Goal: Task Accomplishment & Management: Manage account settings

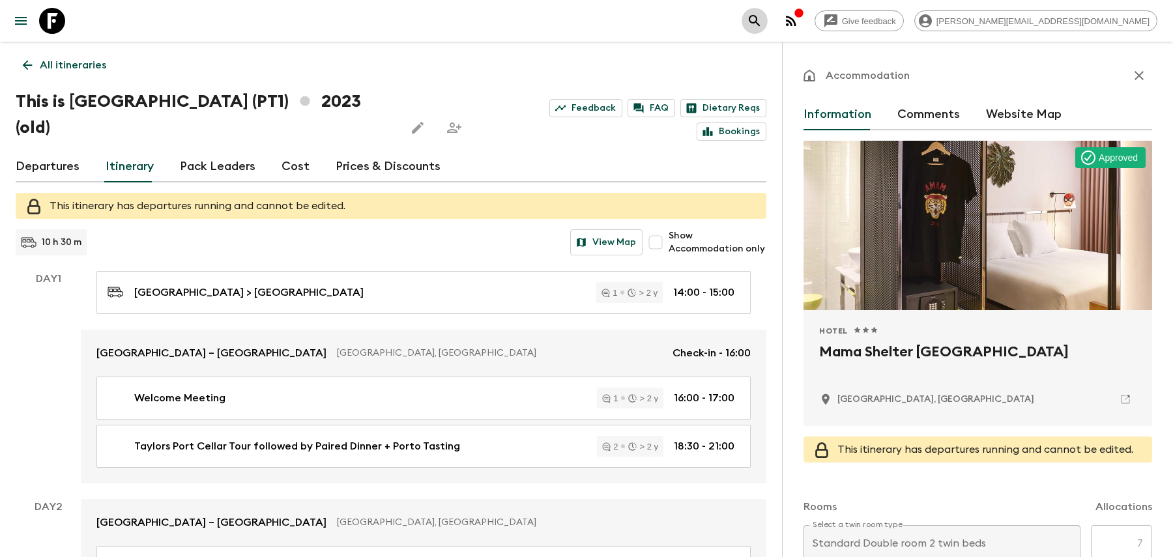
click at [763, 27] on icon "search adventures" at bounding box center [755, 21] width 16 height 16
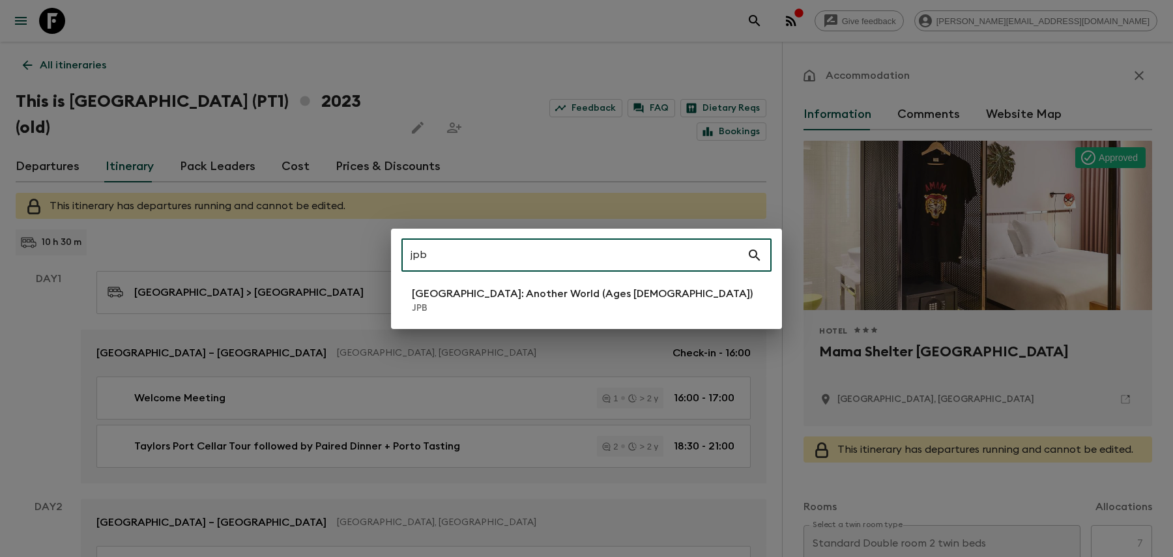
type input "jpb"
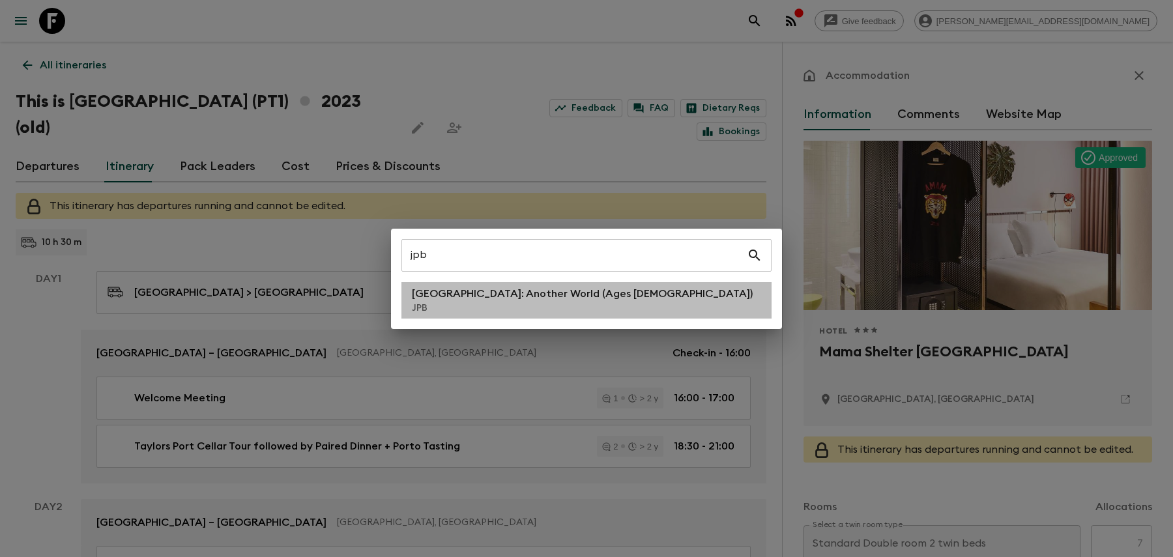
click at [602, 306] on li "[GEOGRAPHIC_DATA]: Another World (Ages [DEMOGRAPHIC_DATA]) JPB" at bounding box center [586, 300] width 370 height 36
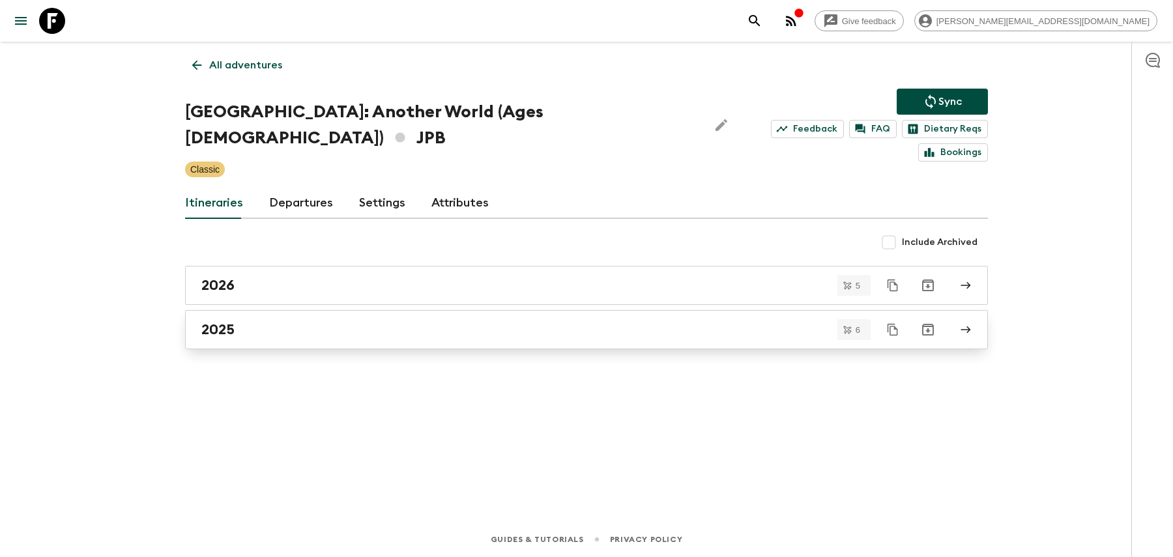
click at [594, 321] on div "2025" at bounding box center [574, 329] width 746 height 17
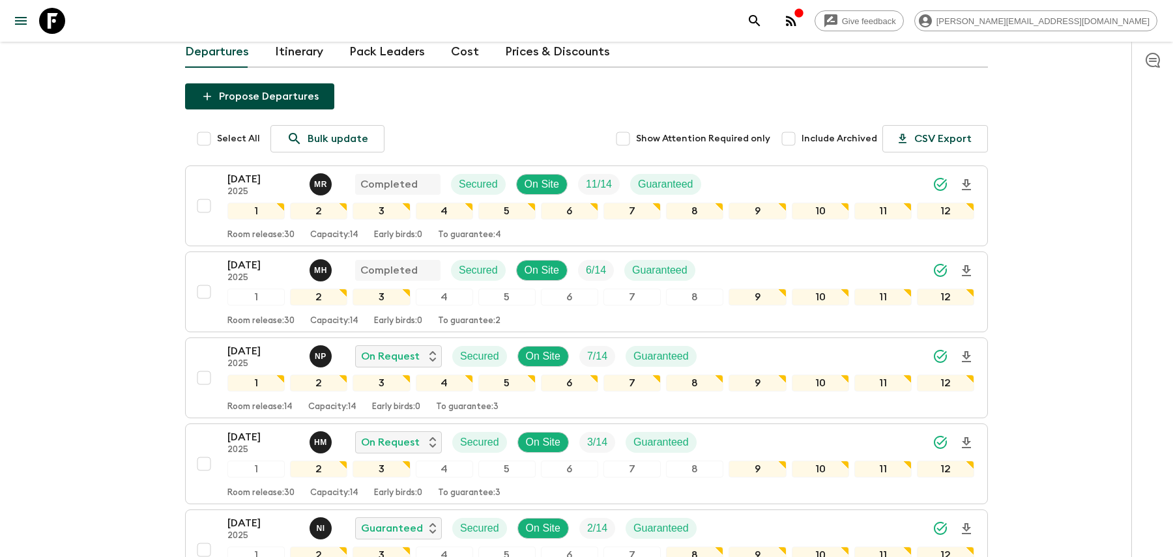
scroll to position [320, 0]
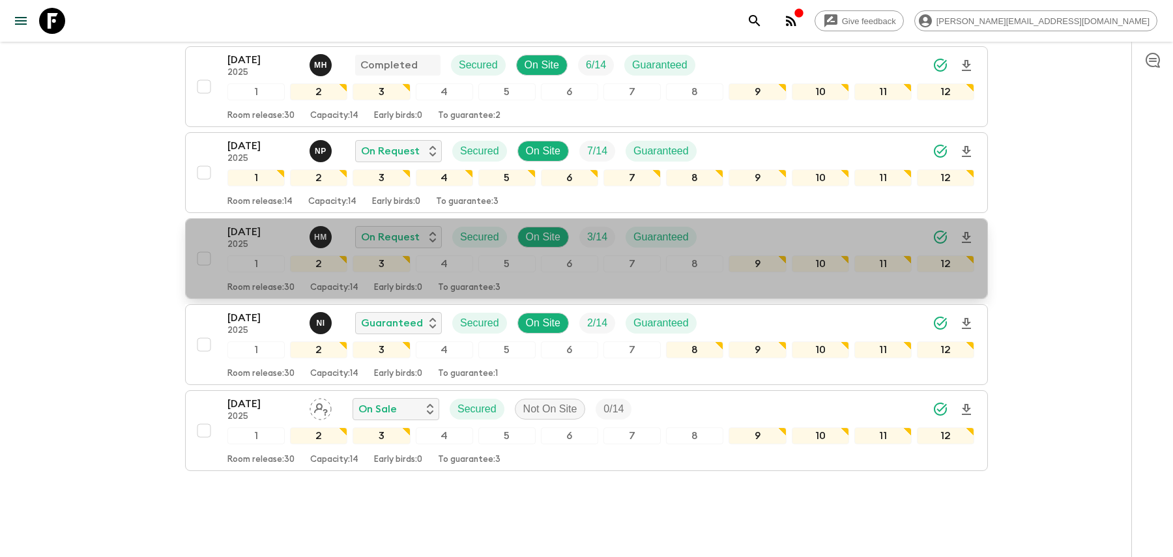
click at [725, 224] on div "[DATE] 2025 H M On Request Secured On Site 3 / 14 Guaranteed" at bounding box center [600, 237] width 747 height 26
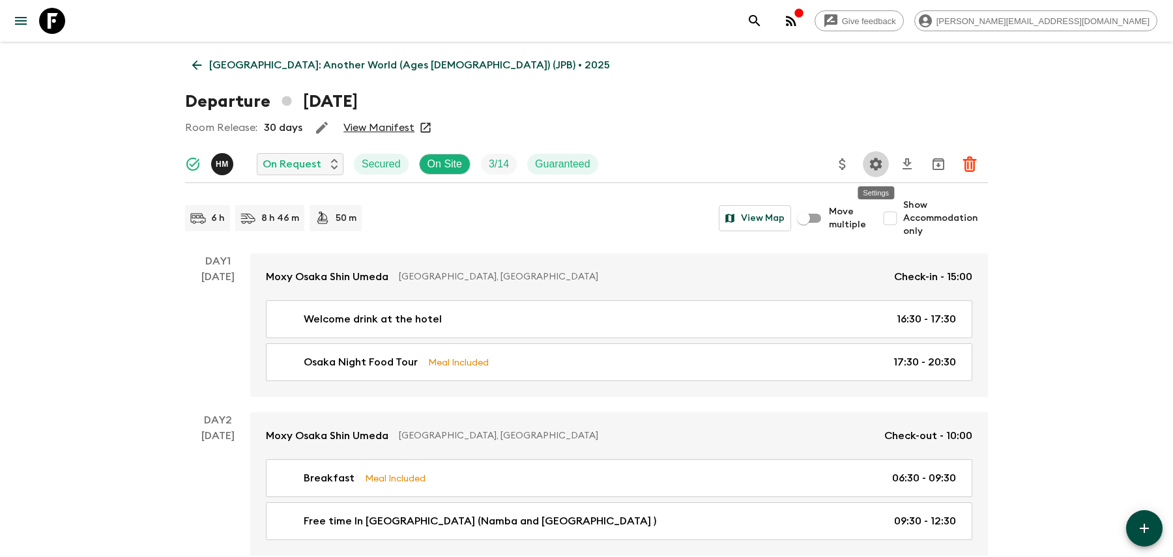
click at [873, 165] on icon "Settings" at bounding box center [876, 164] width 12 height 12
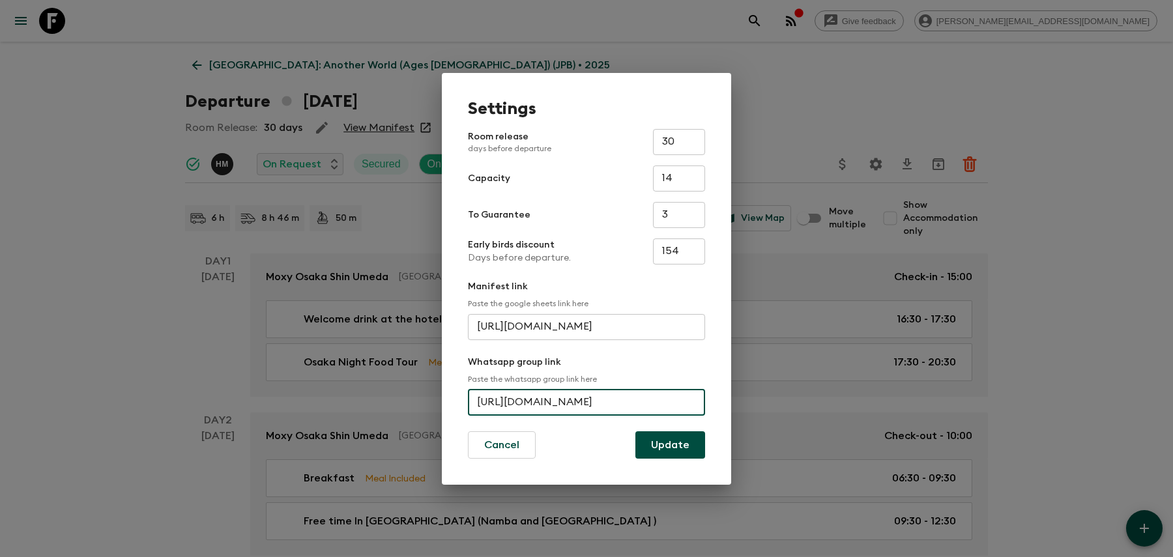
click at [545, 390] on input "[URL][DOMAIN_NAME]" at bounding box center [586, 403] width 237 height 26
click at [684, 445] on button "Update" at bounding box center [670, 444] width 70 height 27
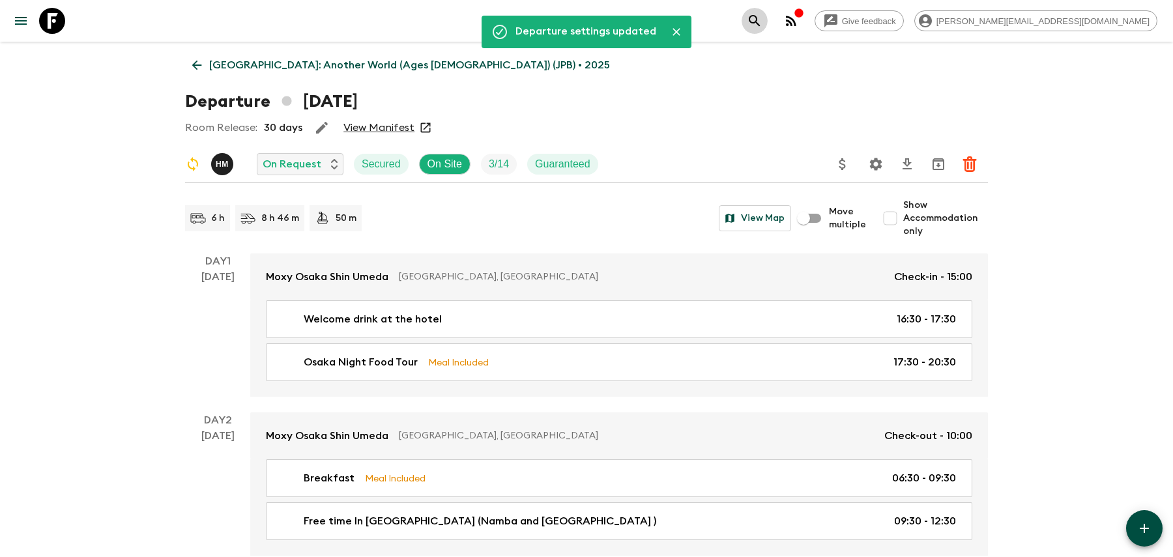
click at [763, 20] on icon "search adventures" at bounding box center [755, 21] width 16 height 16
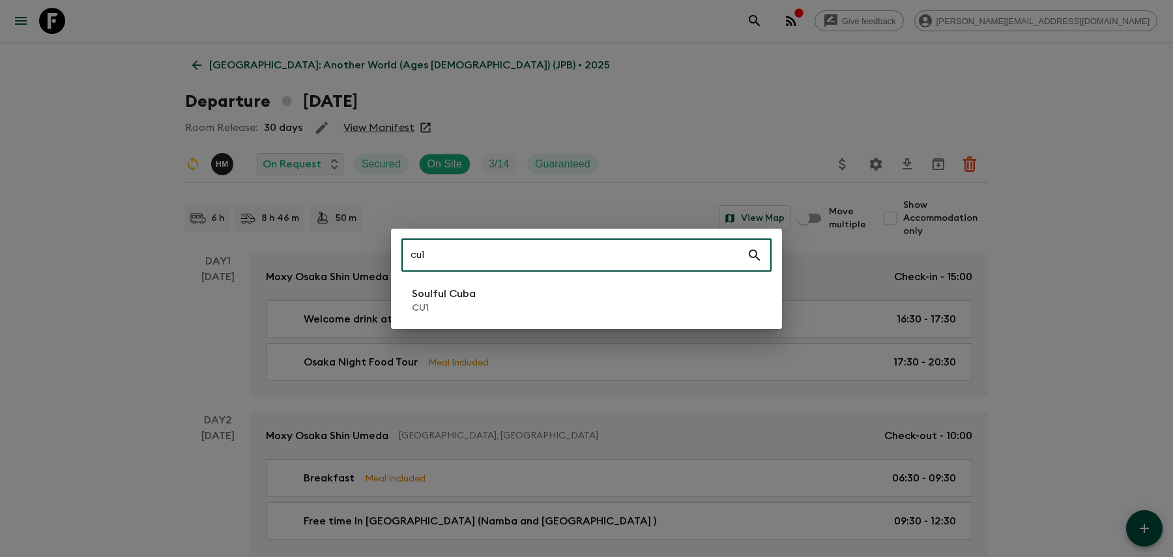
type input "cu1"
click at [671, 280] on div "cu1 ​ Soulful Cuba CU1" at bounding box center [586, 279] width 391 height 100
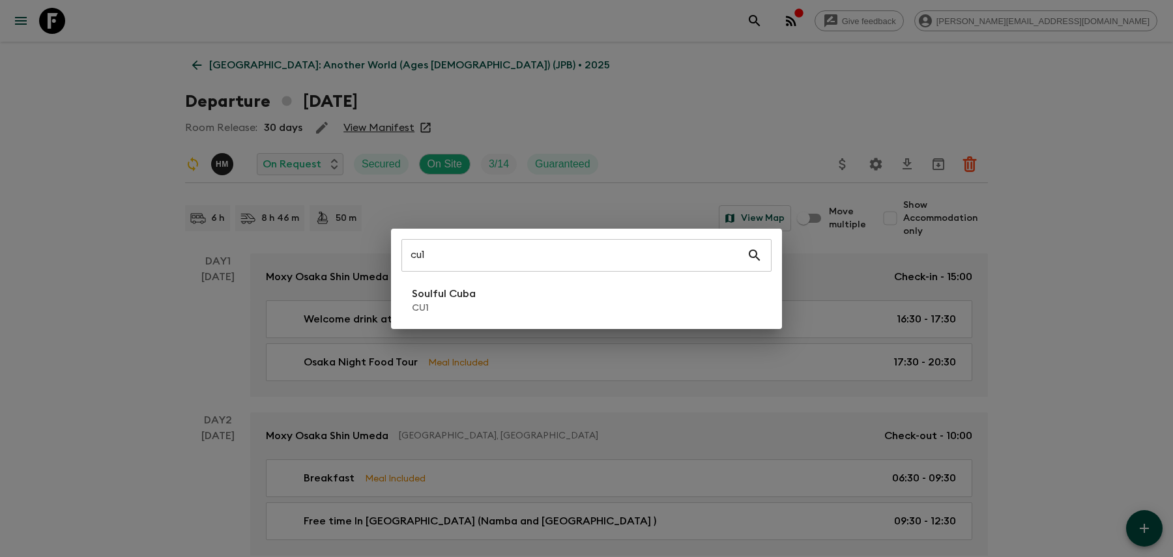
click at [668, 298] on li "Soulful Cuba CU1" at bounding box center [586, 300] width 370 height 36
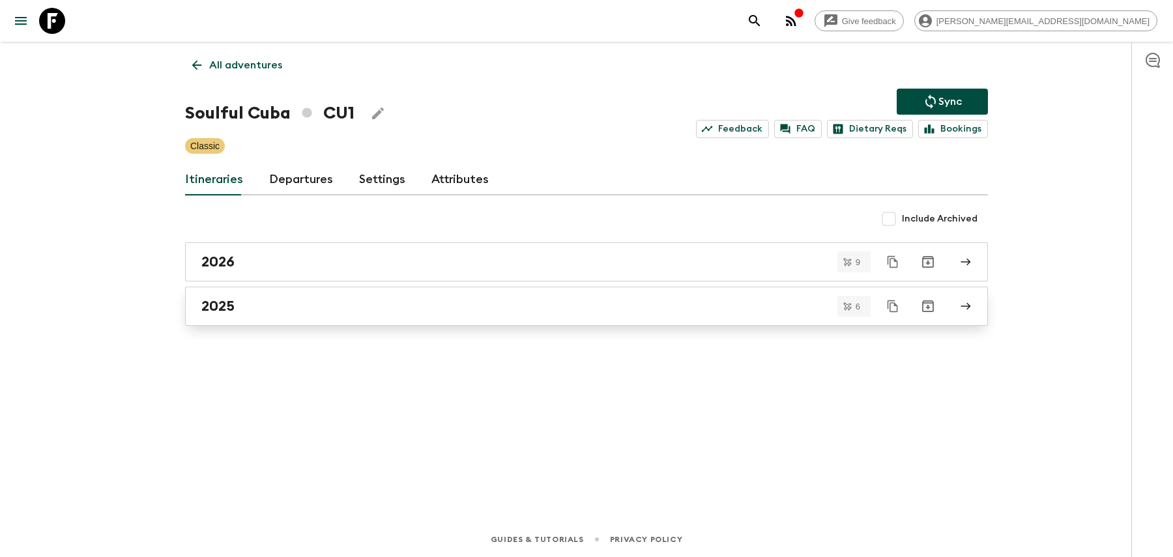
click at [659, 295] on link "2025" at bounding box center [586, 306] width 803 height 39
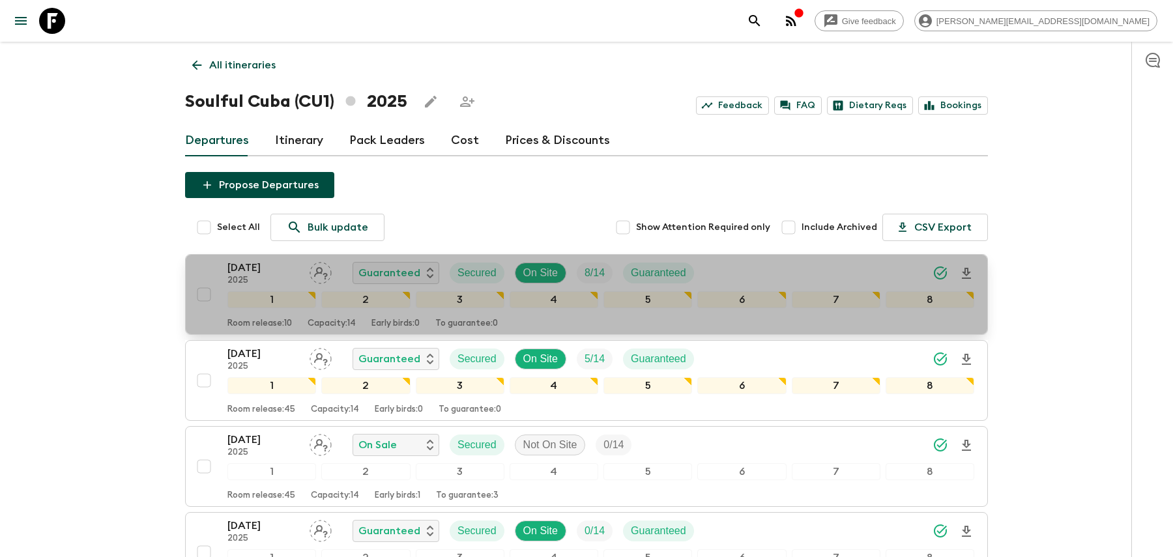
click at [734, 277] on div "11 Oct 2025 2025 Guaranteed Secured On Site 8 / 14 Guaranteed" at bounding box center [600, 273] width 747 height 26
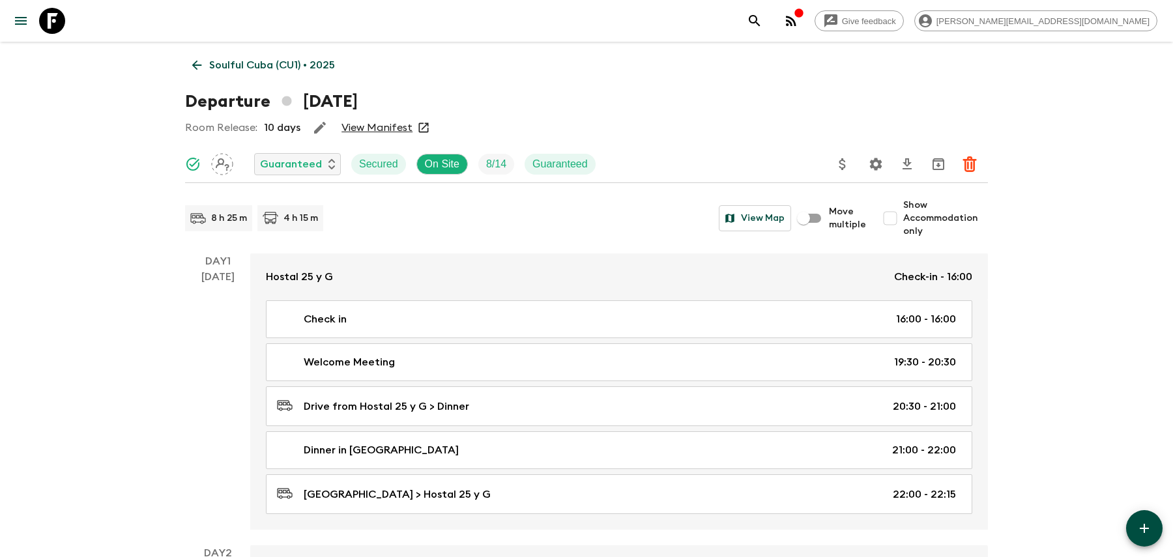
click at [871, 169] on icon "Settings" at bounding box center [876, 164] width 16 height 16
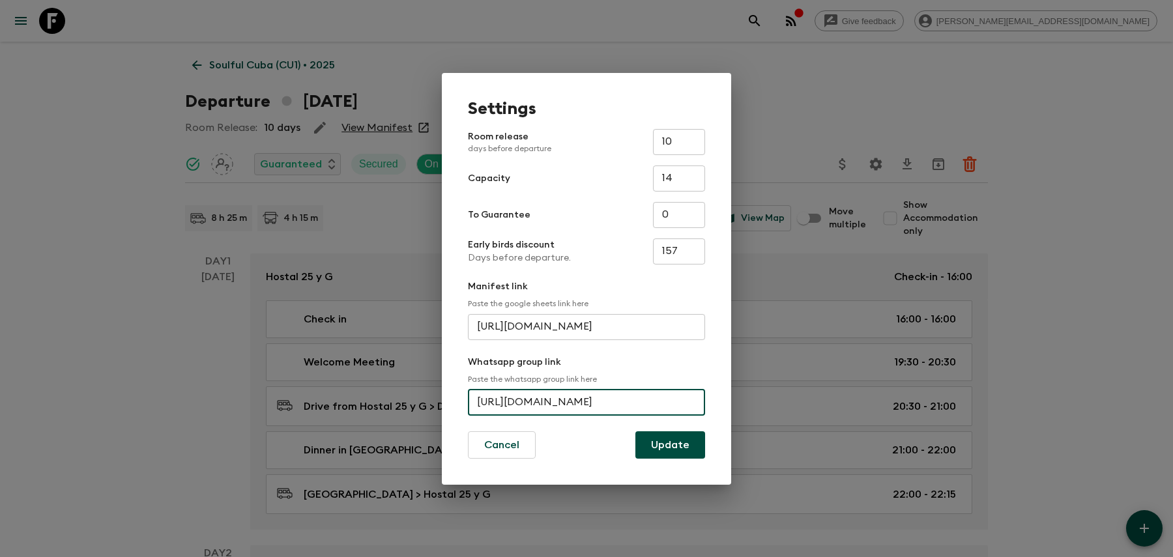
click at [599, 398] on input "[URL][DOMAIN_NAME]" at bounding box center [586, 403] width 237 height 26
click at [836, 119] on div "Settings Room release days before departure 10 ​ Capacity 14 ​ To Guarantee 0 ​…" at bounding box center [586, 278] width 1173 height 557
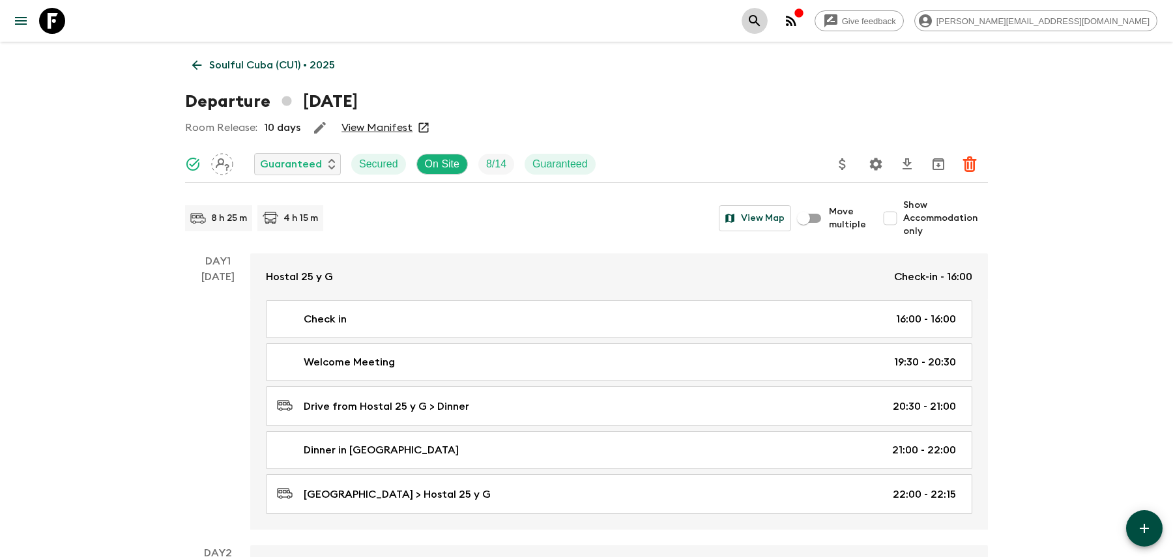
click at [768, 8] on button "search adventures" at bounding box center [755, 21] width 26 height 26
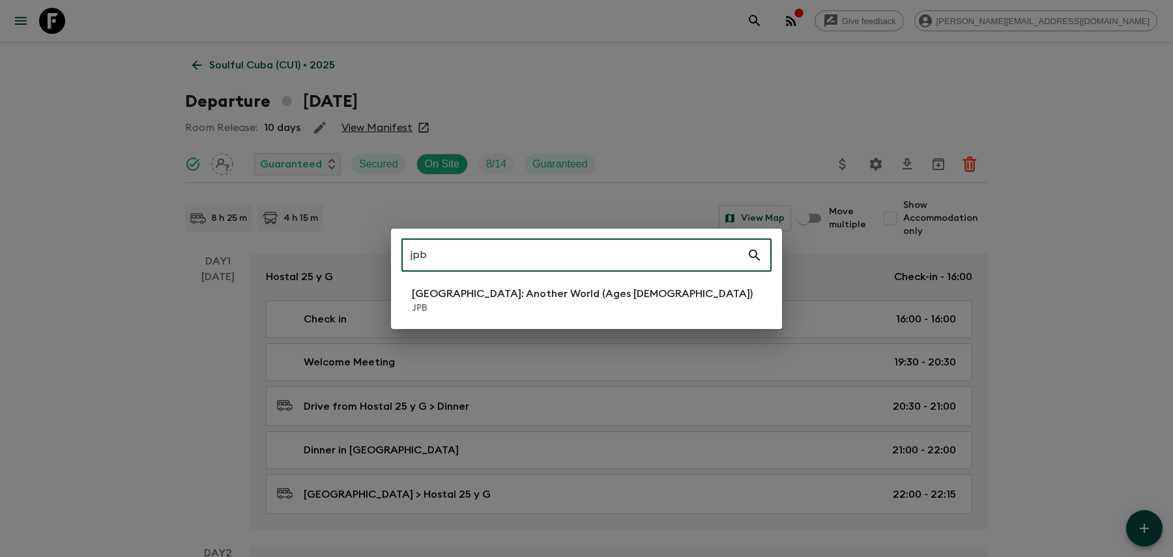
type input "jpb"
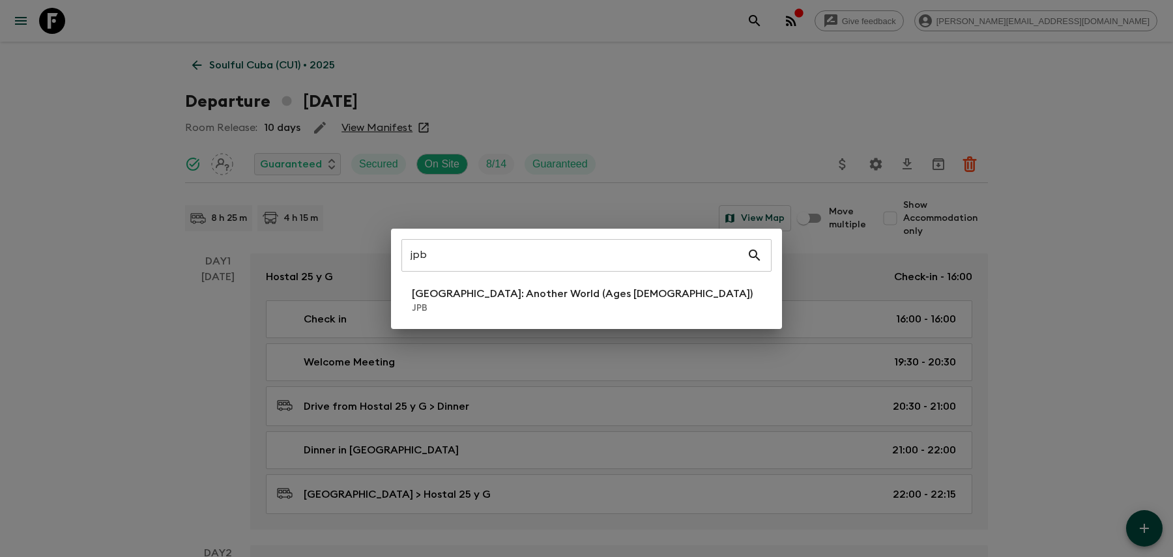
click at [599, 126] on div "jpb ​ Japan: Another World (Ages 45-59) JPB" at bounding box center [586, 278] width 1173 height 557
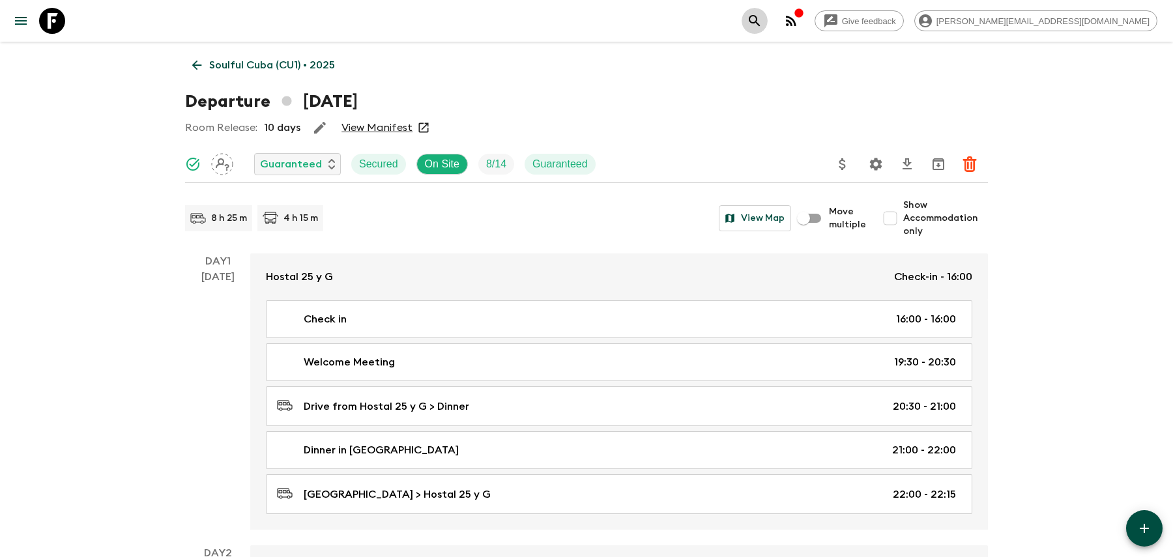
click at [763, 22] on icon "search adventures" at bounding box center [755, 21] width 16 height 16
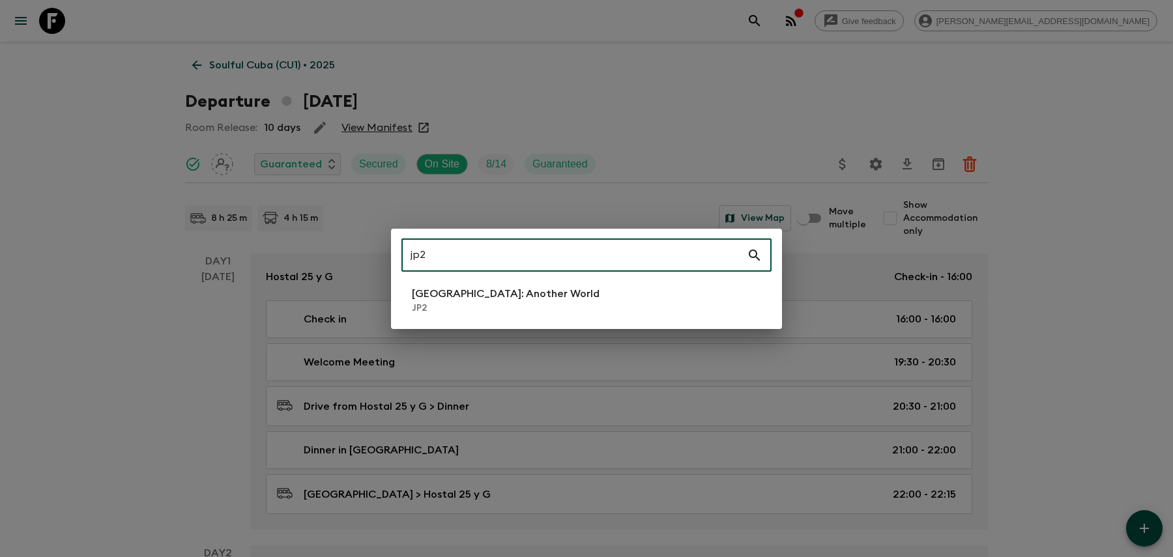
type input "jp2"
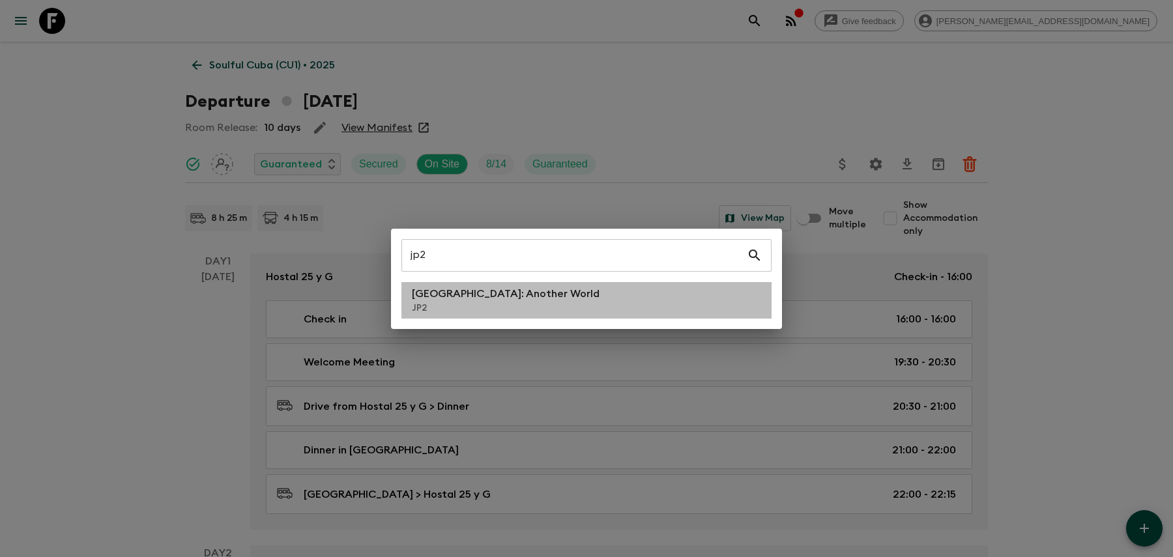
click at [560, 310] on li "Japan: Another World JP2" at bounding box center [586, 300] width 370 height 36
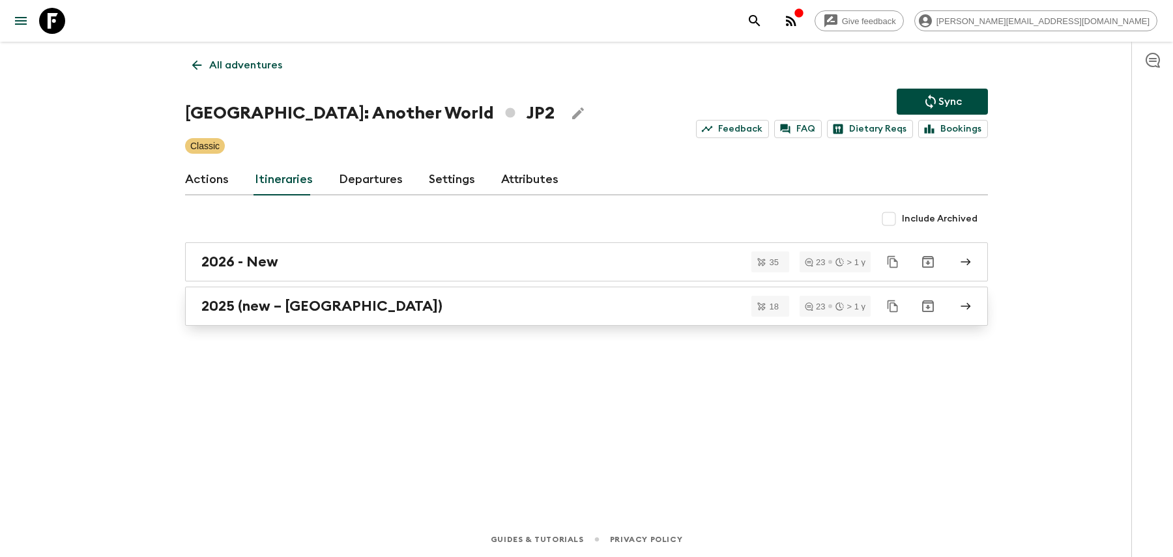
click at [540, 299] on div "2025 (new – Nara)" at bounding box center [574, 306] width 746 height 17
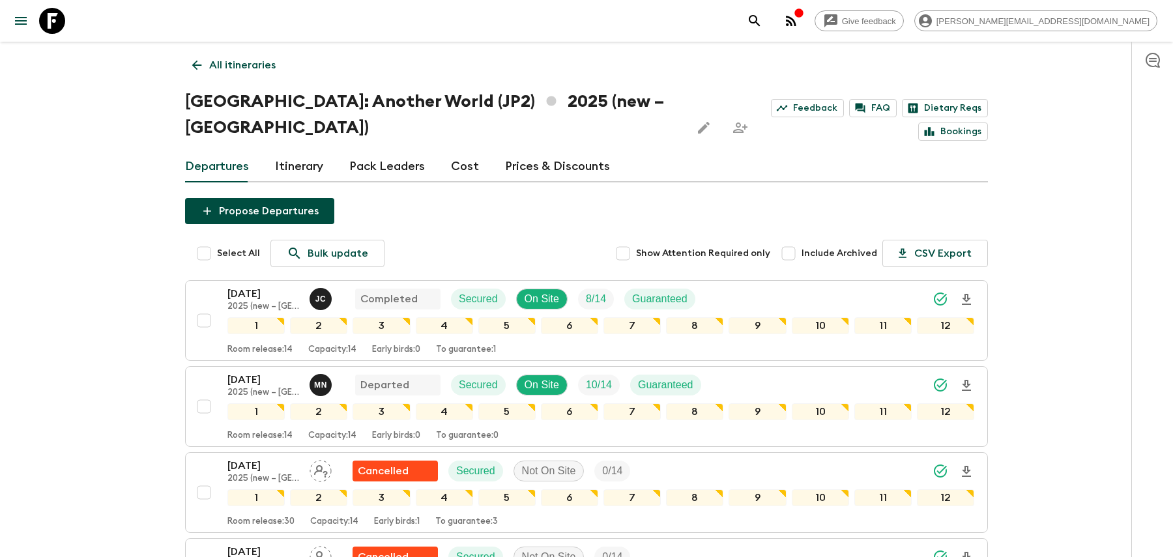
click at [760, 23] on icon "search adventures" at bounding box center [754, 20] width 11 height 11
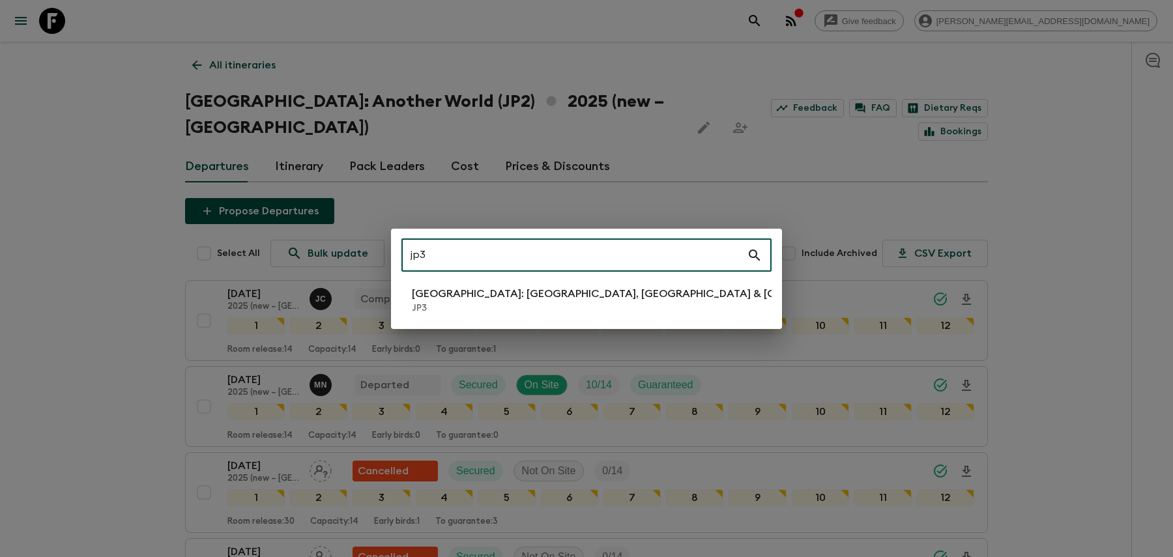
type input "jp3"
click at [559, 302] on p "JP3" at bounding box center [642, 308] width 461 height 13
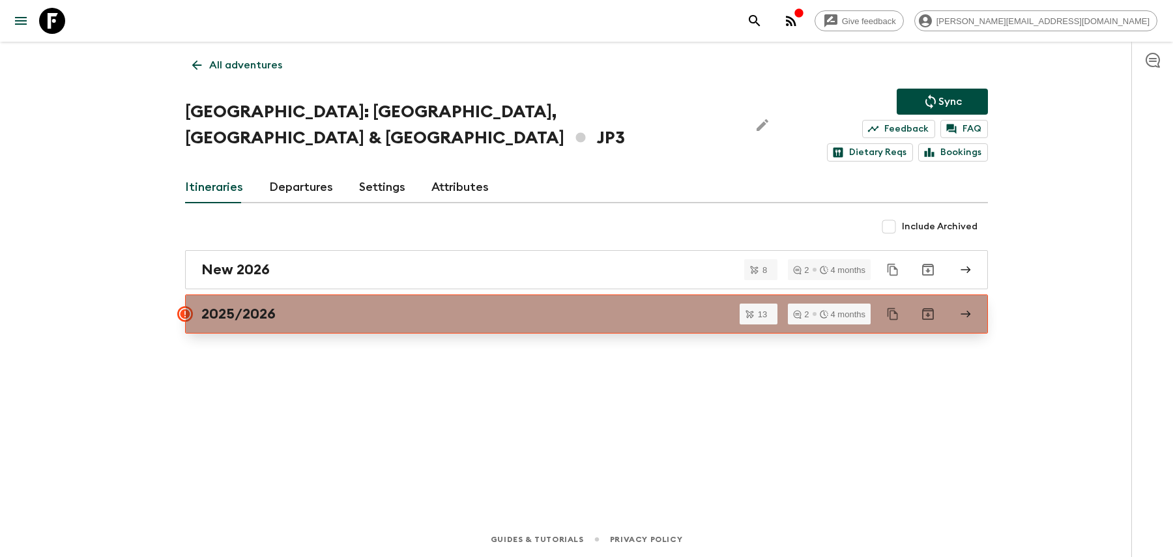
click at [599, 306] on div "2025/2026" at bounding box center [574, 314] width 746 height 17
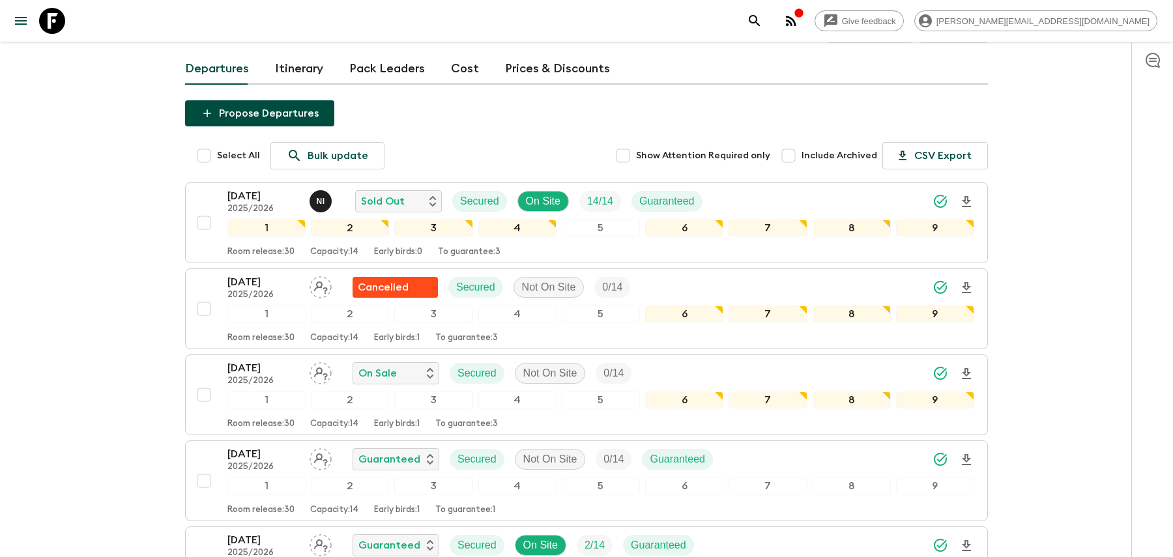
scroll to position [167, 0]
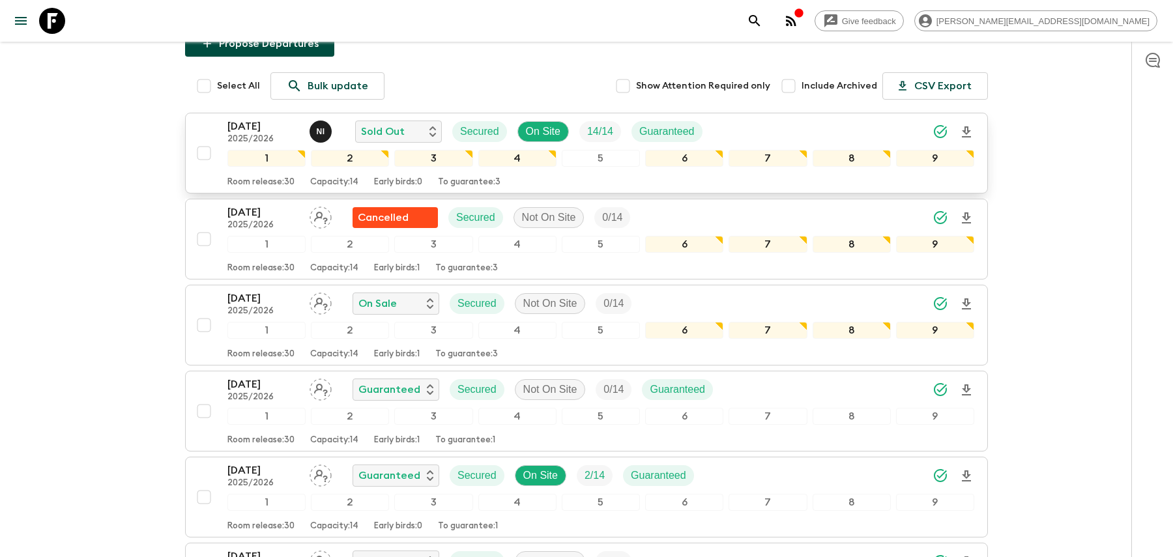
click at [782, 119] on div "[DATE] 2025/2026 N I Sold Out Secured On Site 14 / 14 Guaranteed" at bounding box center [600, 132] width 747 height 26
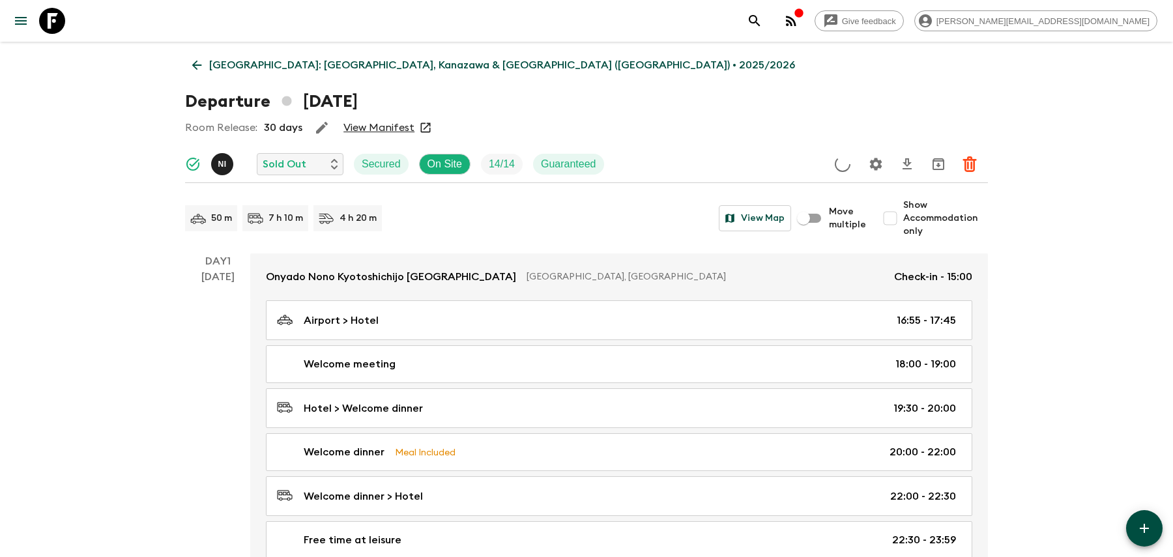
click at [875, 170] on icon "Settings" at bounding box center [876, 164] width 16 height 16
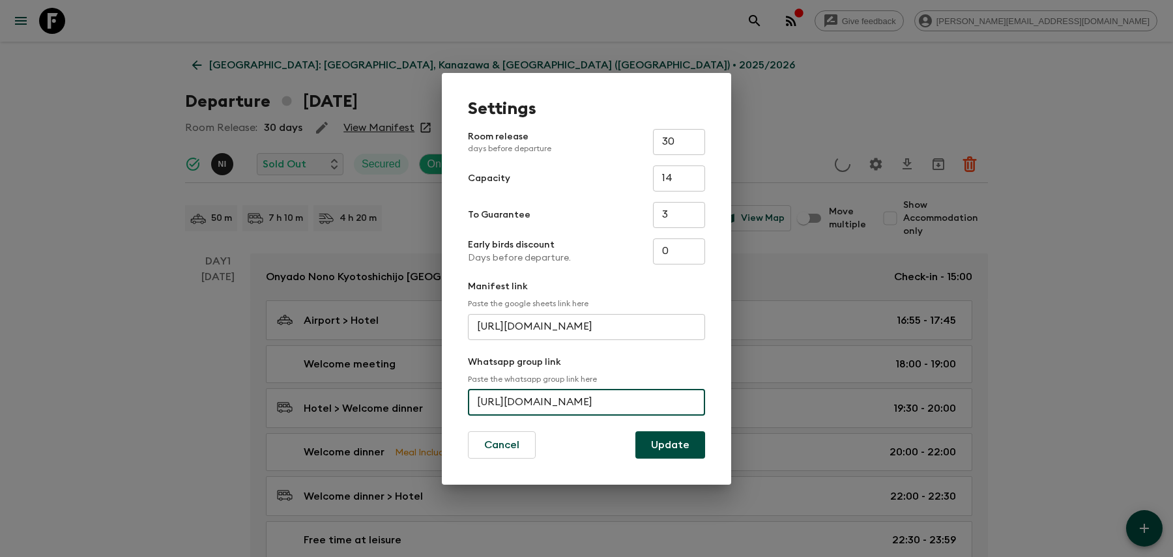
click at [622, 399] on input "[URL][DOMAIN_NAME]" at bounding box center [586, 403] width 237 height 26
click at [826, 36] on div "Settings Room release days before departure 30 ​ Capacity 14 ​ To Guarantee 3 ​…" at bounding box center [586, 278] width 1173 height 557
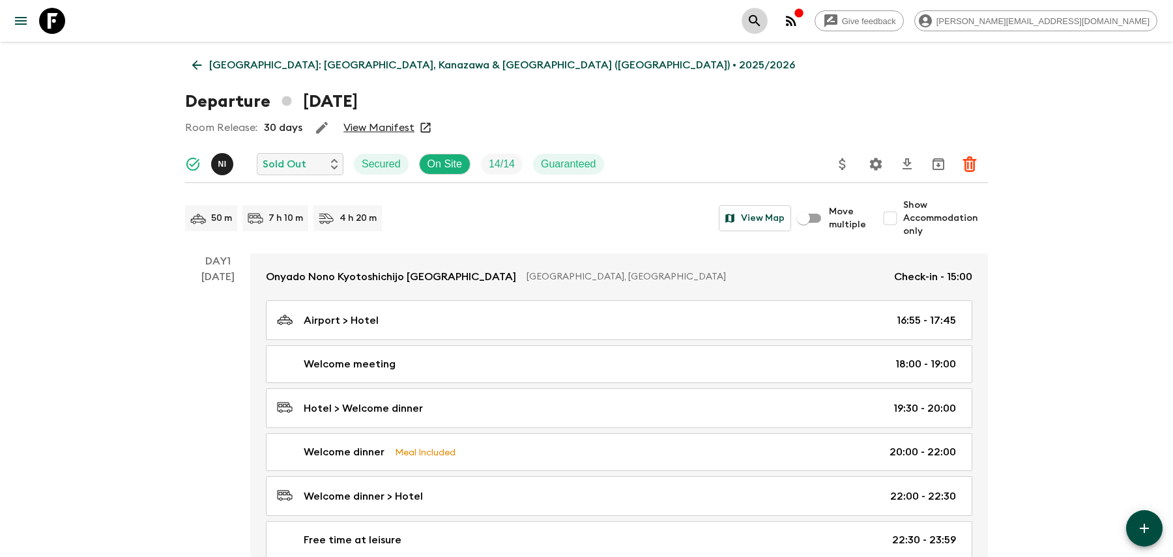
click at [768, 26] on button "search adventures" at bounding box center [755, 21] width 26 height 26
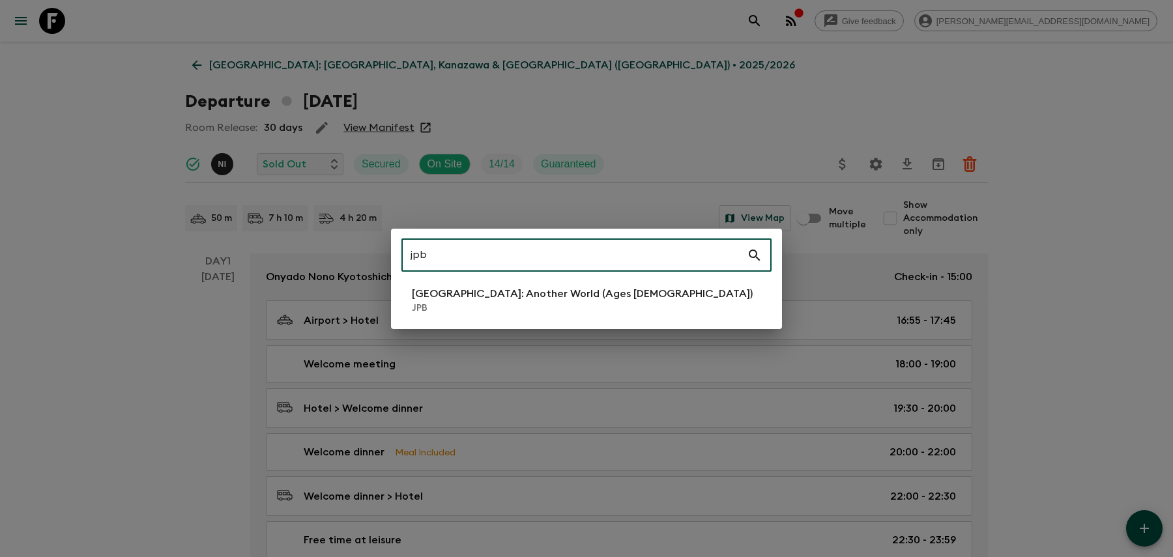
type input "jpb"
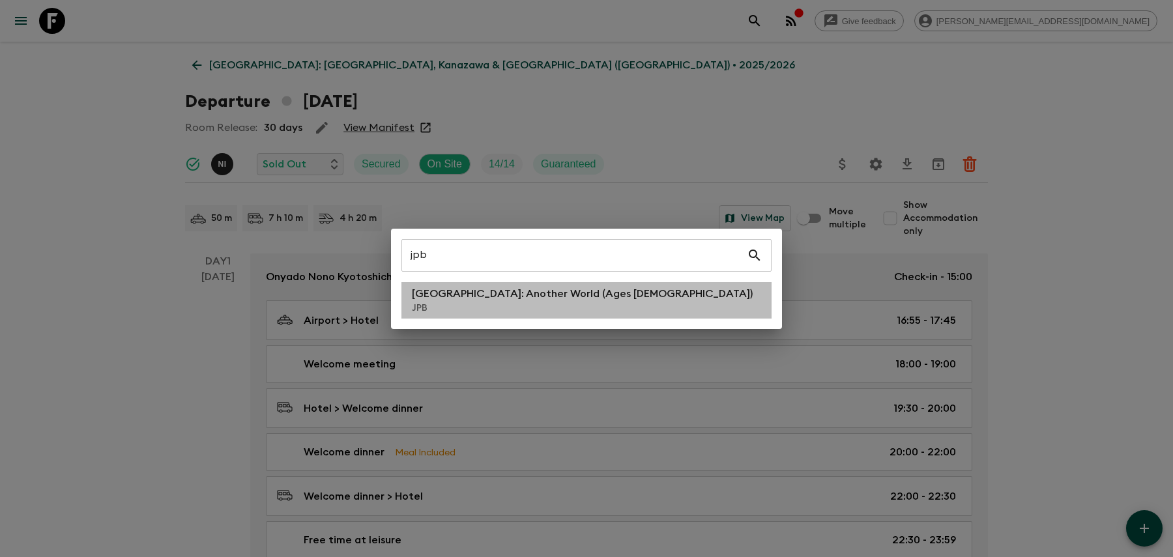
click at [569, 298] on p "[GEOGRAPHIC_DATA]: Another World (Ages [DEMOGRAPHIC_DATA])" at bounding box center [582, 294] width 341 height 16
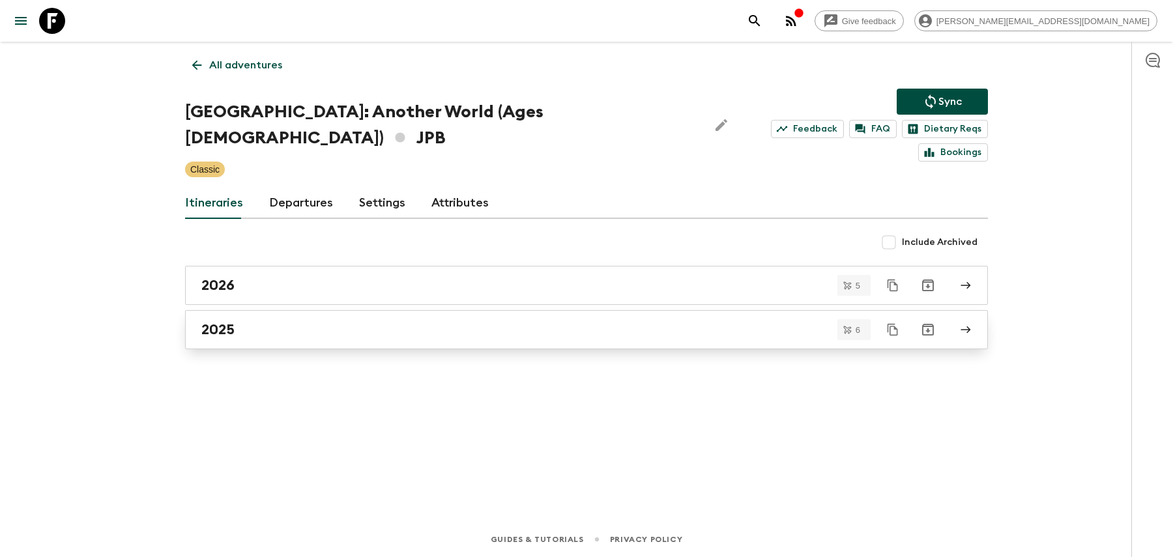
click at [383, 316] on link "2025" at bounding box center [586, 329] width 803 height 39
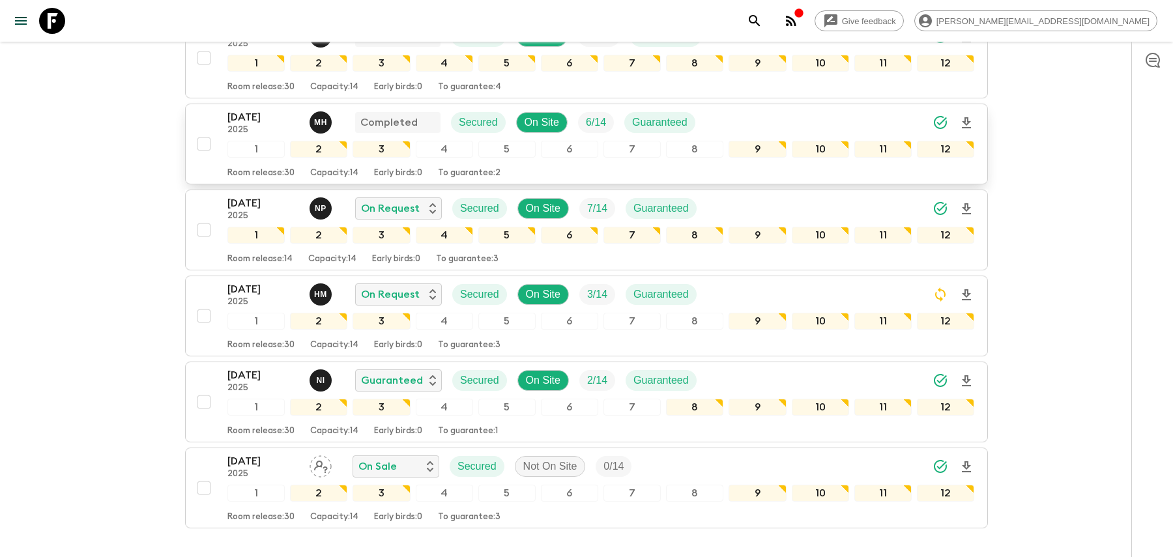
scroll to position [320, 0]
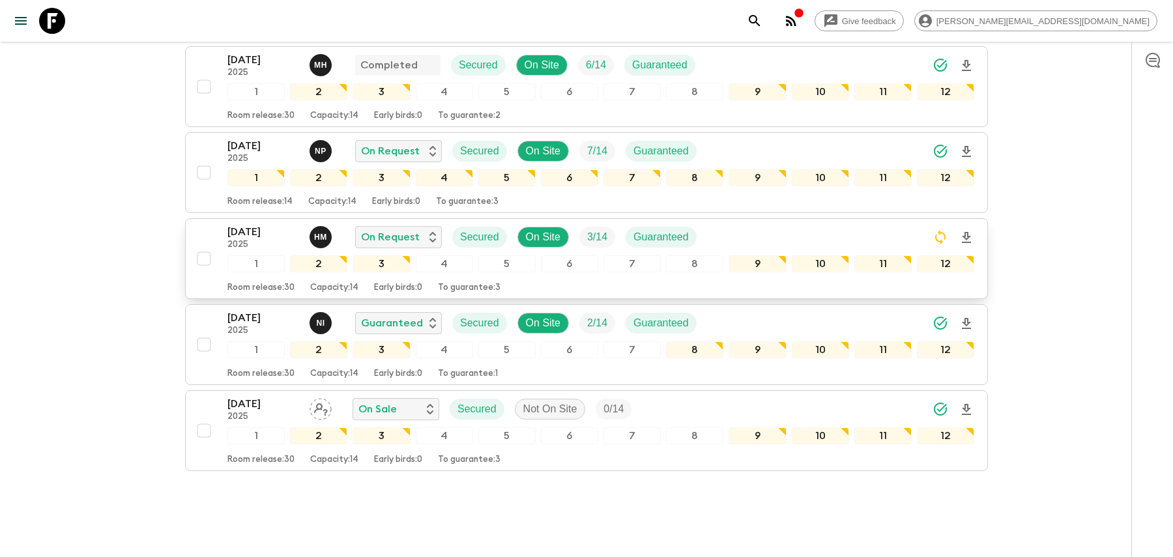
click at [711, 224] on div "[DATE] 2025 H M On Request Secured On Site 3 / 14 Guaranteed" at bounding box center [600, 237] width 747 height 26
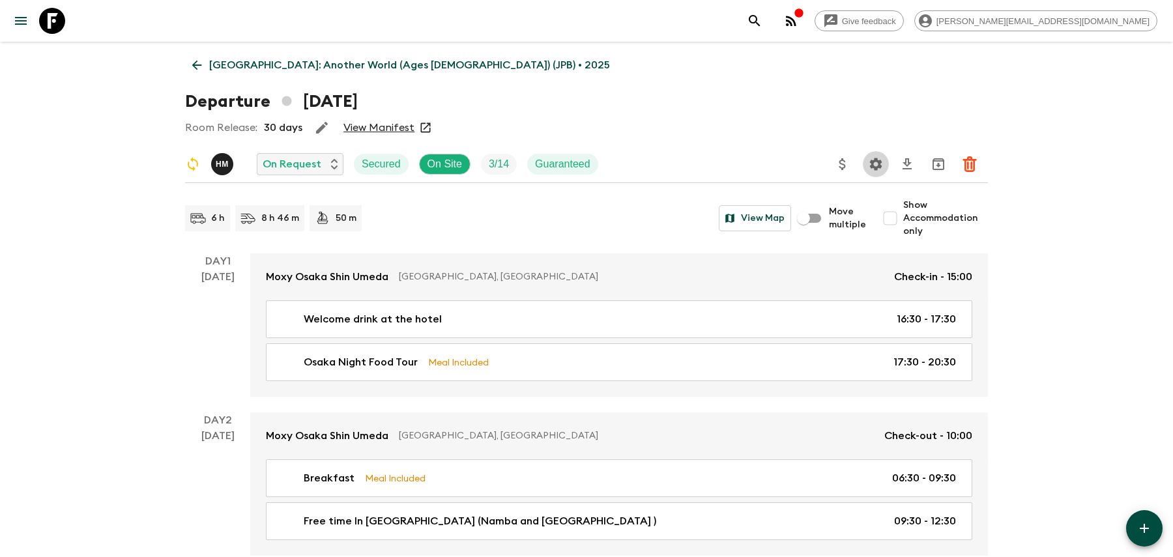
click at [873, 164] on icon "Settings" at bounding box center [876, 164] width 12 height 12
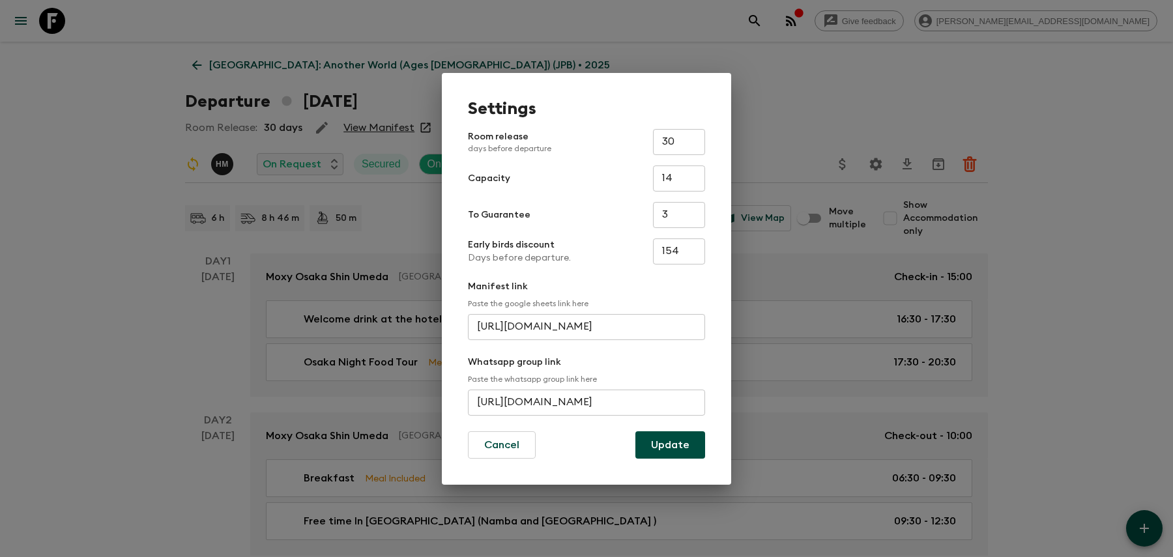
click at [574, 403] on input "[URL][DOMAIN_NAME]" at bounding box center [586, 403] width 237 height 26
paste input "Kul4GXSRk00EbM5WCTUEfL"
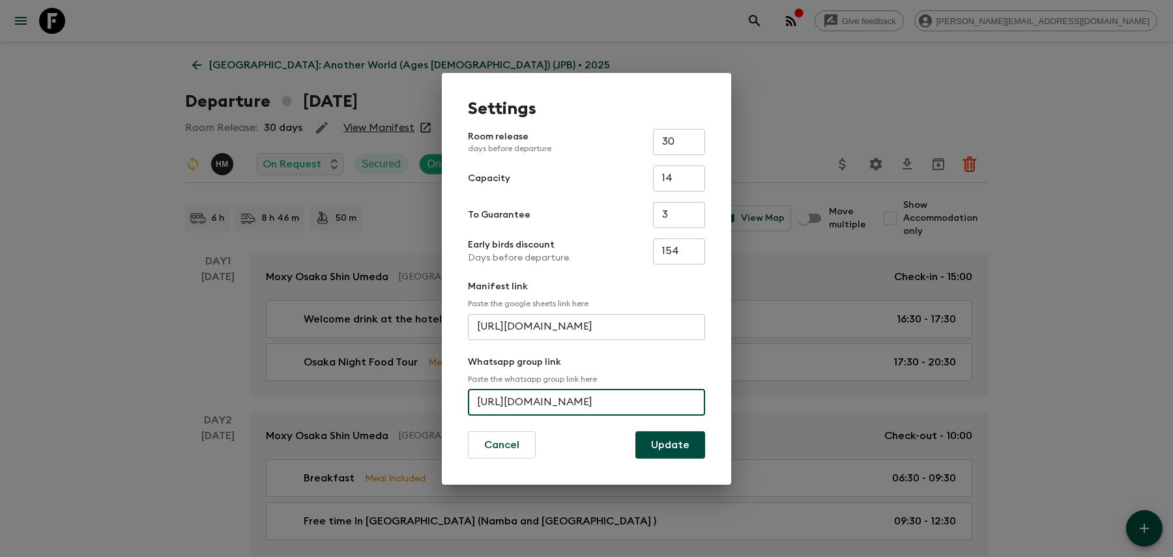
type input "[URL][DOMAIN_NAME]"
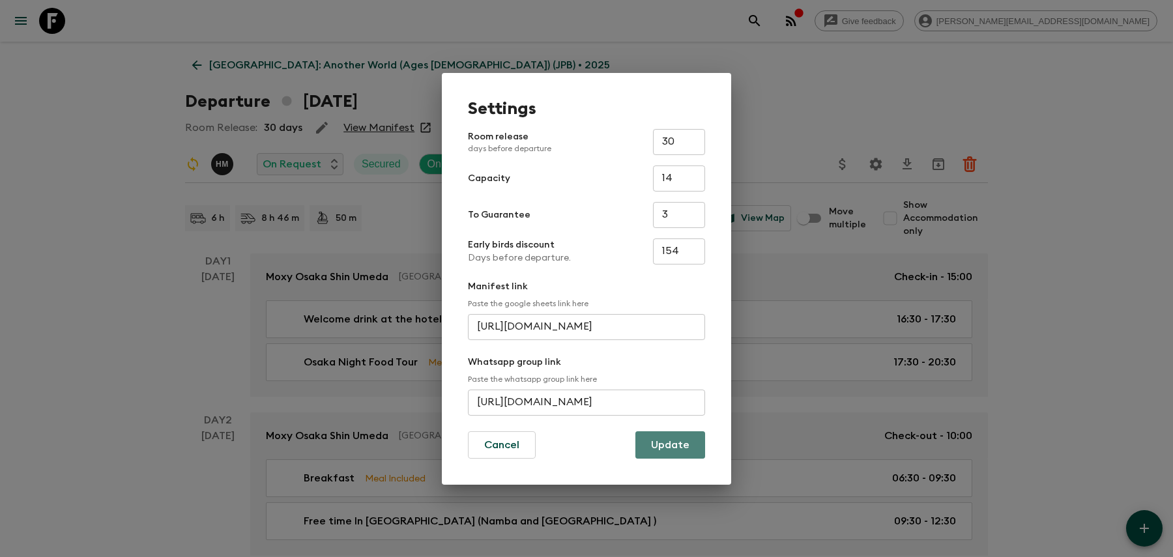
click at [671, 439] on button "Update" at bounding box center [670, 444] width 70 height 27
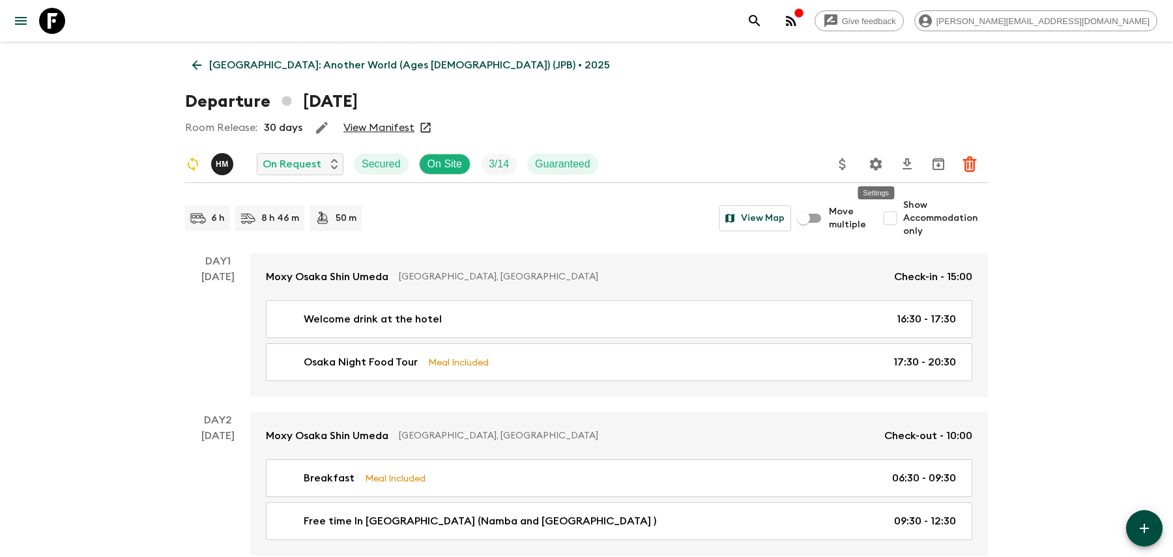
click at [879, 165] on icon "Settings" at bounding box center [876, 164] width 12 height 12
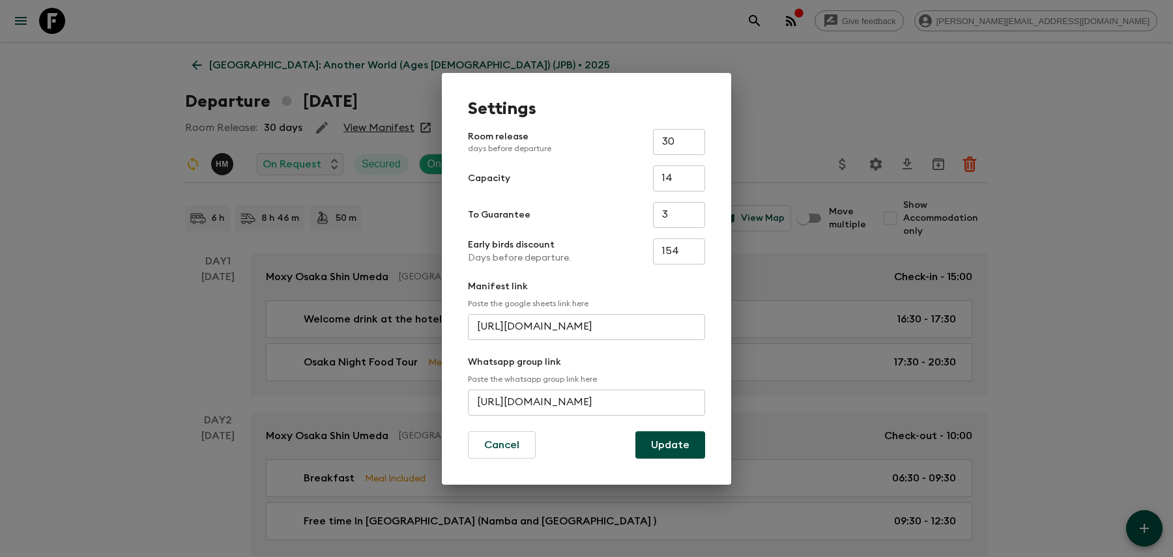
click at [622, 396] on input "[URL][DOMAIN_NAME]" at bounding box center [586, 403] width 237 height 26
click at [385, 187] on div "Settings Room release days before departure 30 ​ Capacity 14 ​ To Guarantee 3 ​…" at bounding box center [586, 278] width 1173 height 557
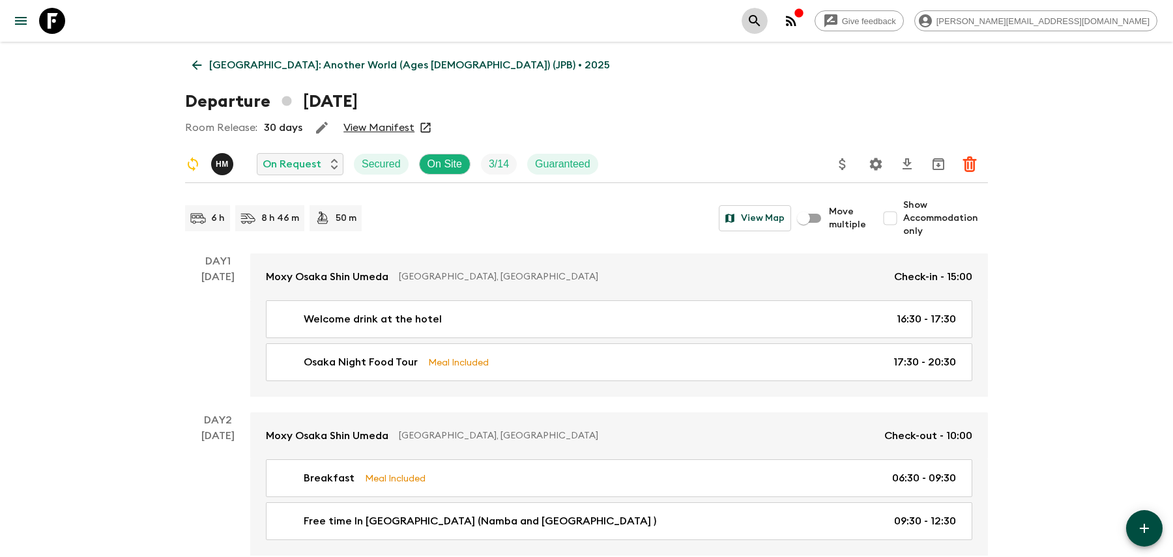
click at [763, 22] on icon "search adventures" at bounding box center [755, 21] width 16 height 16
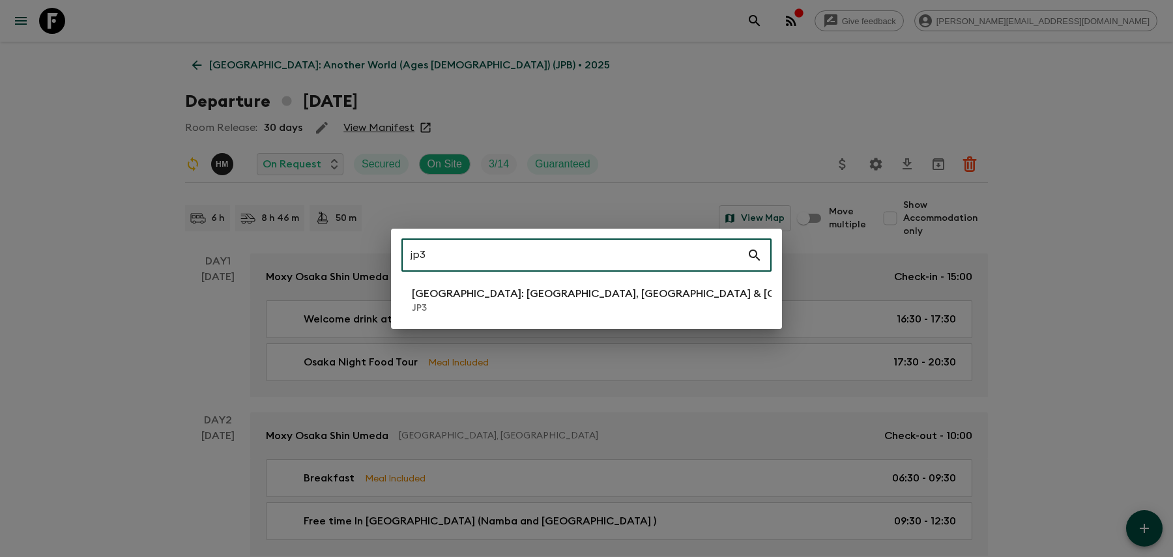
type input "jp3"
click at [629, 292] on li "[GEOGRAPHIC_DATA]: [GEOGRAPHIC_DATA], Kanazawa & Tokyo JP3" at bounding box center [586, 300] width 370 height 36
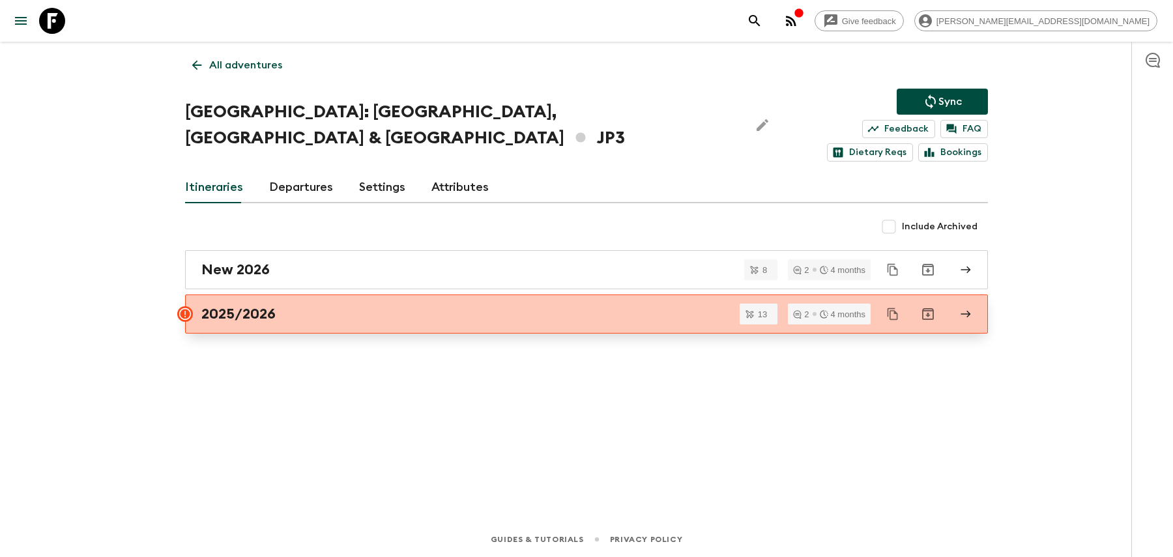
click at [616, 306] on div "2025/2026" at bounding box center [574, 314] width 746 height 17
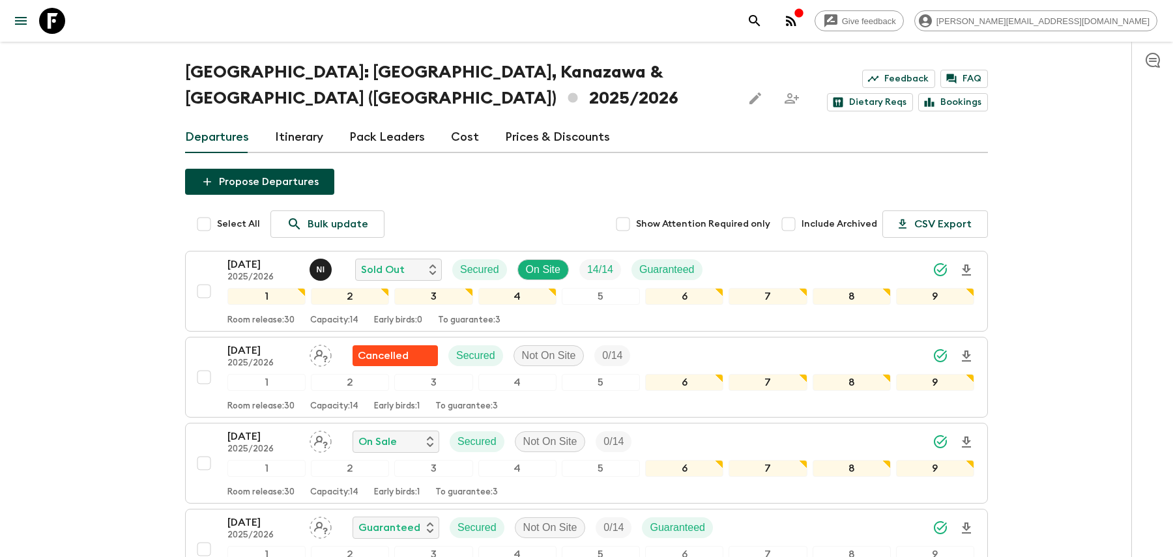
scroll to position [59, 0]
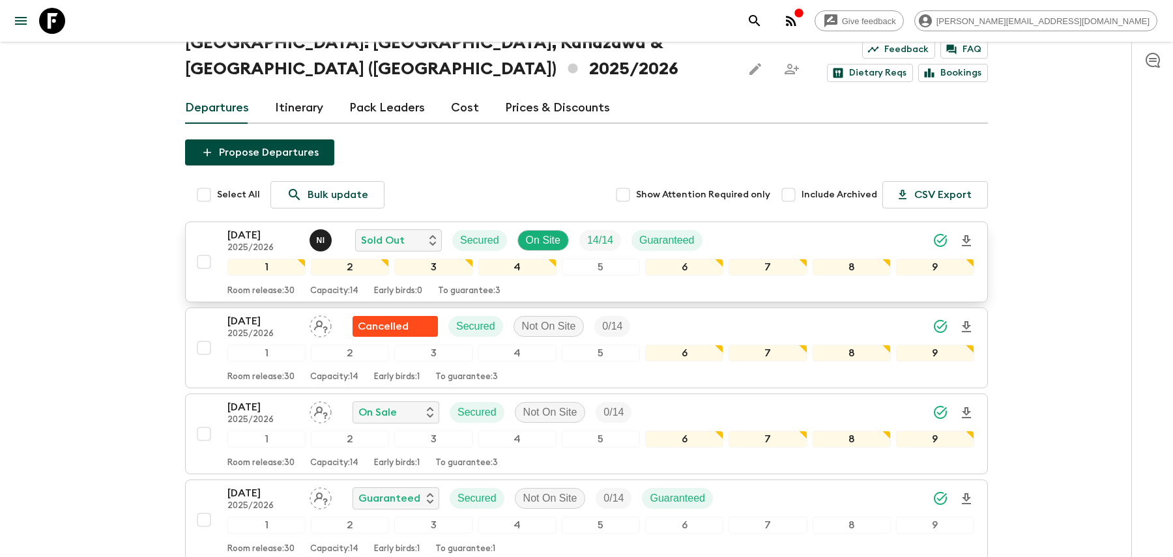
click at [750, 227] on div "[DATE] 2025/2026 N I Sold Out Secured On Site 14 / 14 Guaranteed" at bounding box center [600, 240] width 747 height 26
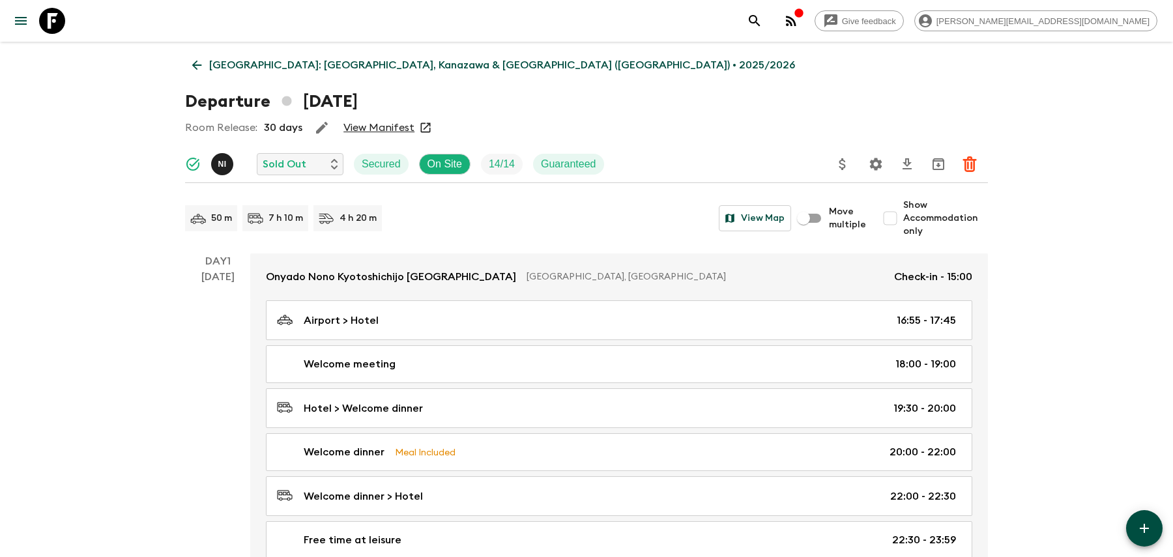
click at [876, 161] on icon "Settings" at bounding box center [876, 164] width 12 height 12
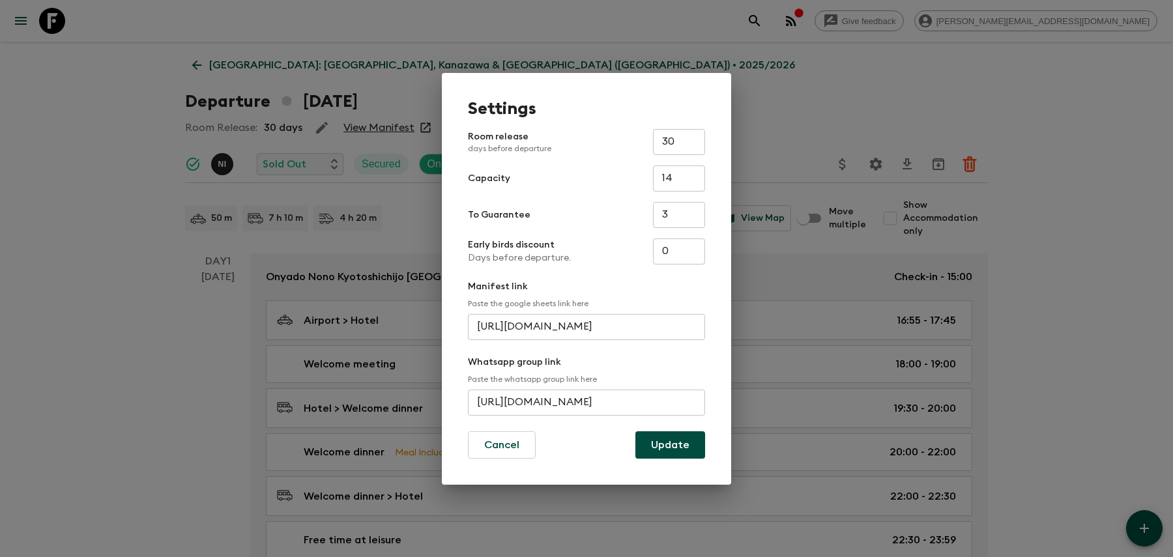
click at [640, 395] on input "[URL][DOMAIN_NAME]" at bounding box center [586, 403] width 237 height 26
click at [673, 440] on button "Update" at bounding box center [670, 444] width 70 height 27
